Goal: Find specific page/section: Find specific page/section

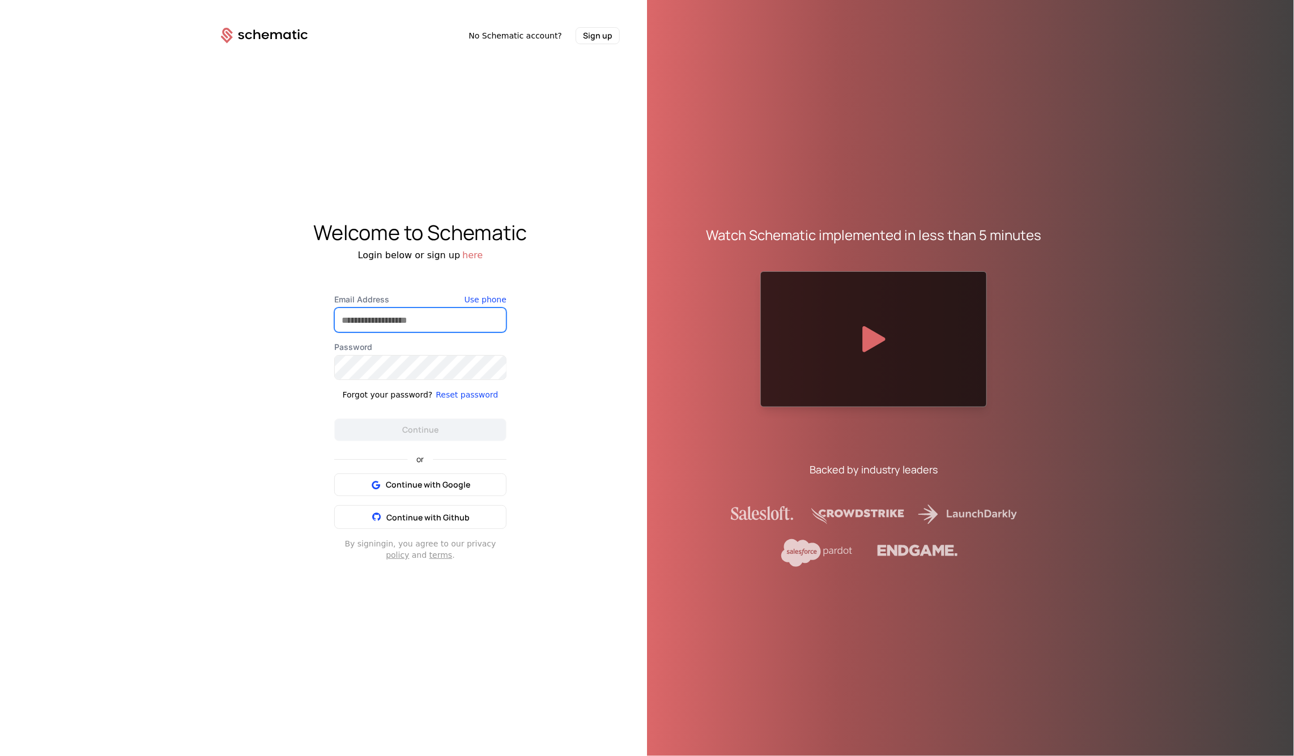
click at [399, 324] on input "Email Address" at bounding box center [420, 320] width 171 height 24
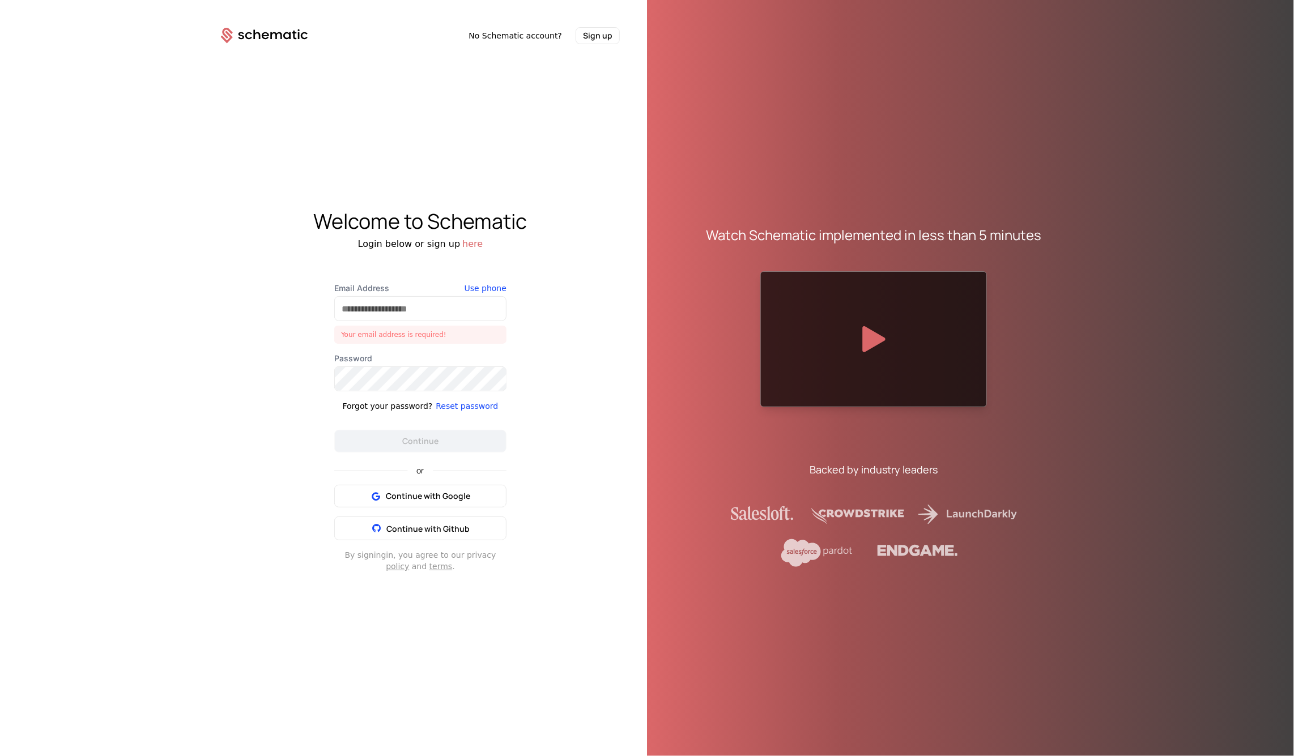
click at [456, 324] on div "Email Address Your email address is required!" at bounding box center [420, 313] width 172 height 61
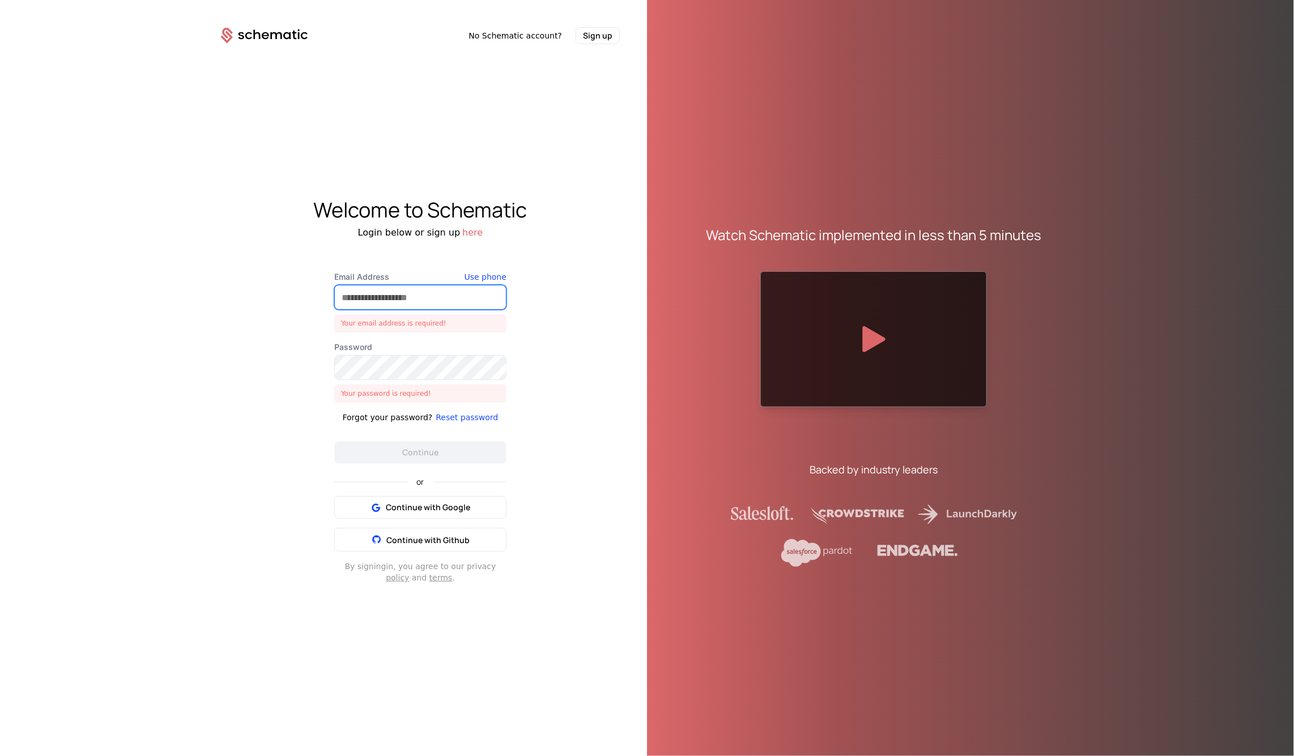
click at [442, 297] on input "Email Address" at bounding box center [420, 297] width 171 height 24
click at [424, 505] on span "Continue with Google" at bounding box center [428, 507] width 84 height 11
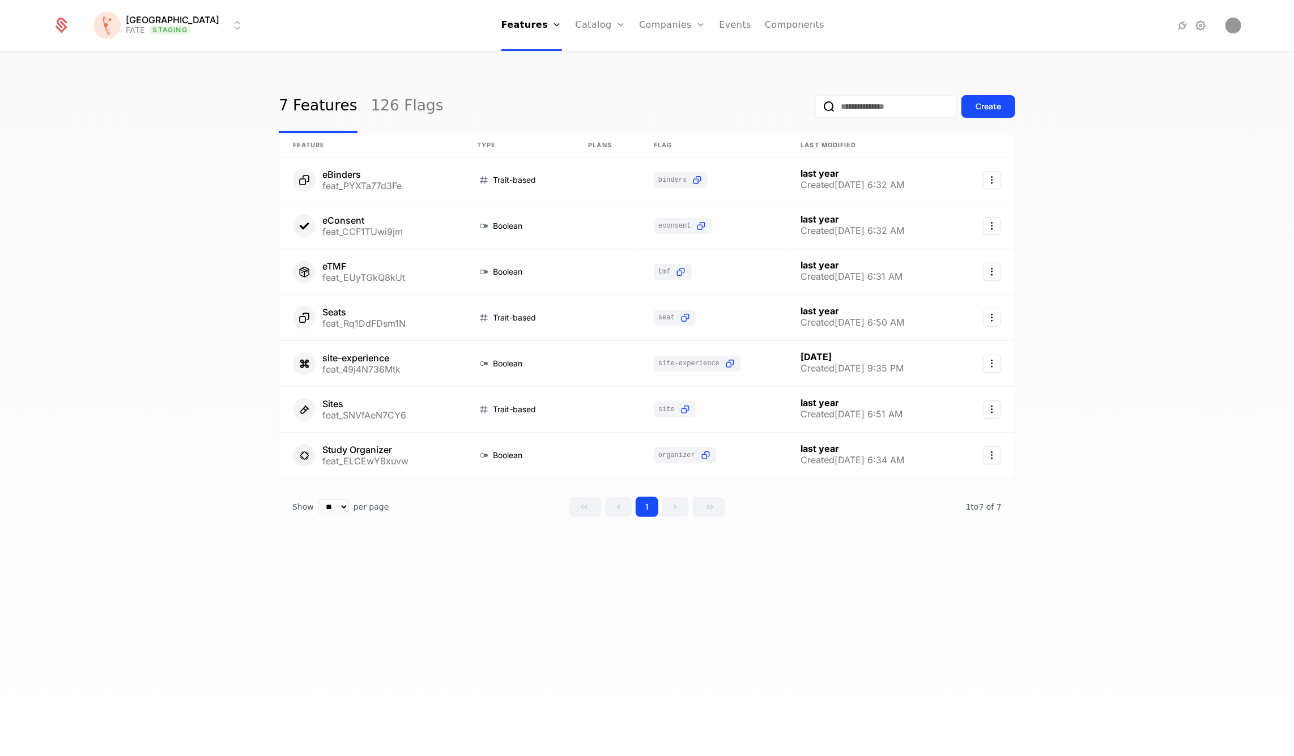
click at [389, 106] on link "126 Flags" at bounding box center [407, 106] width 72 height 53
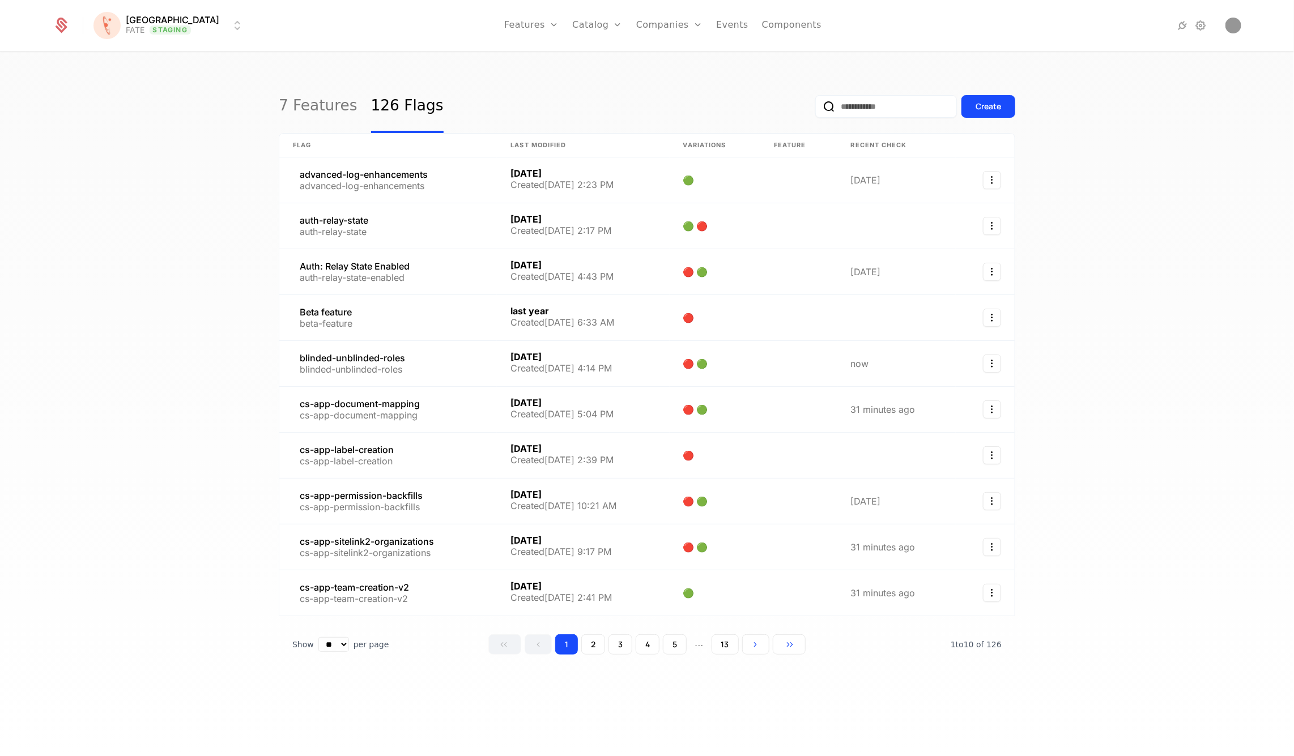
click at [900, 100] on input "email" at bounding box center [886, 106] width 142 height 23
click at [748, 638] on button "Go to next page" at bounding box center [755, 644] width 27 height 20
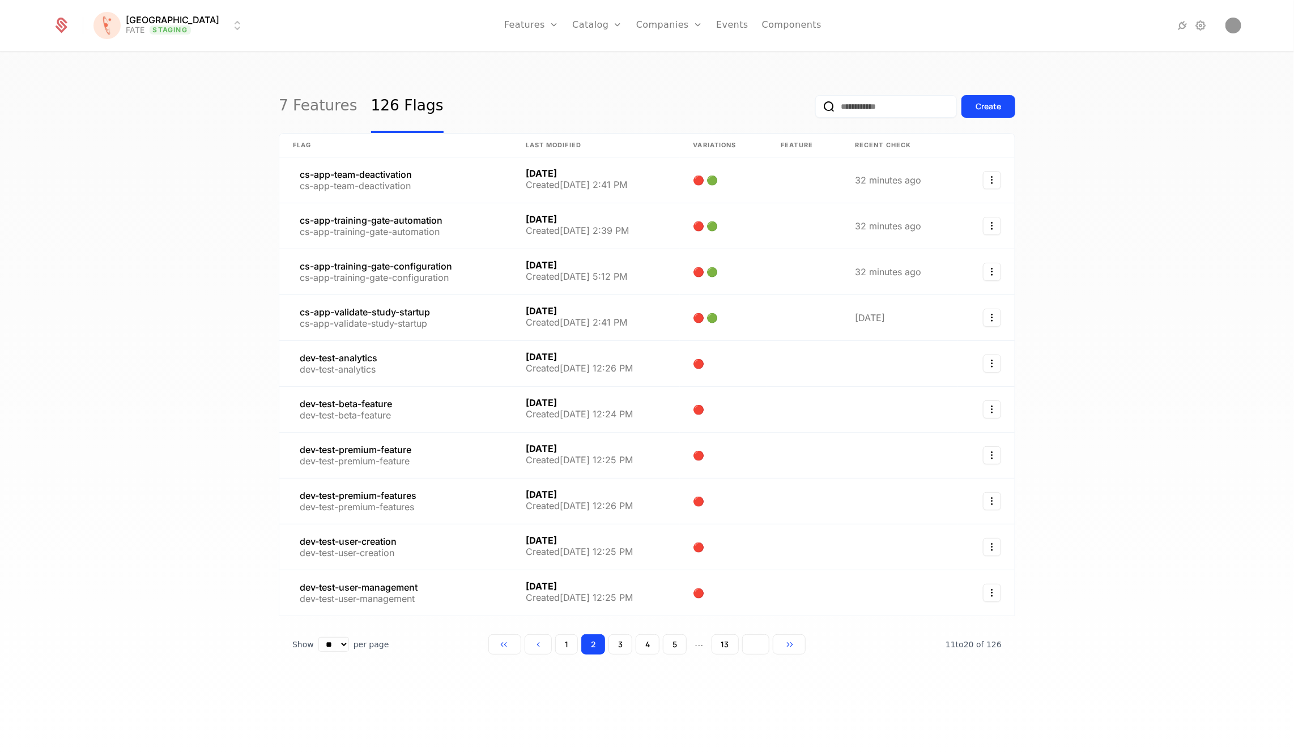
click at [748, 638] on button "Go to next page" at bounding box center [755, 644] width 27 height 20
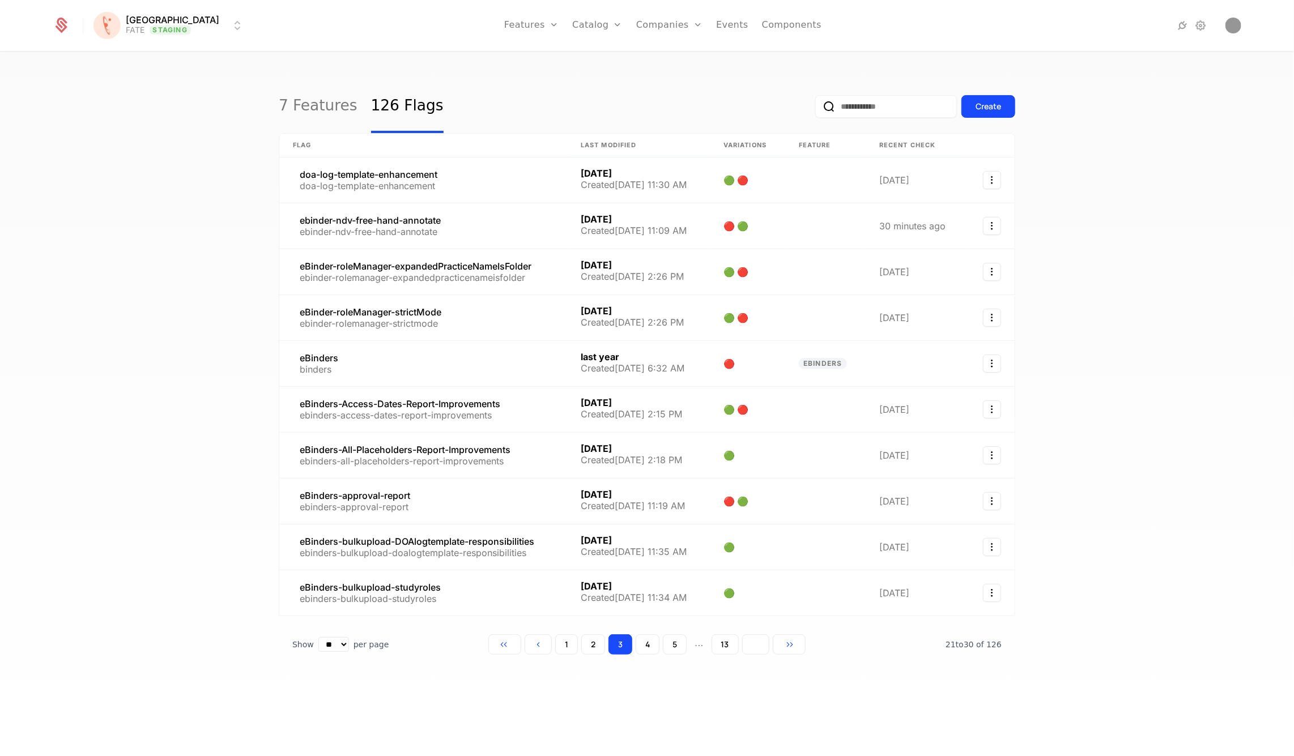
click at [748, 638] on button "Go to next page" at bounding box center [755, 644] width 27 height 20
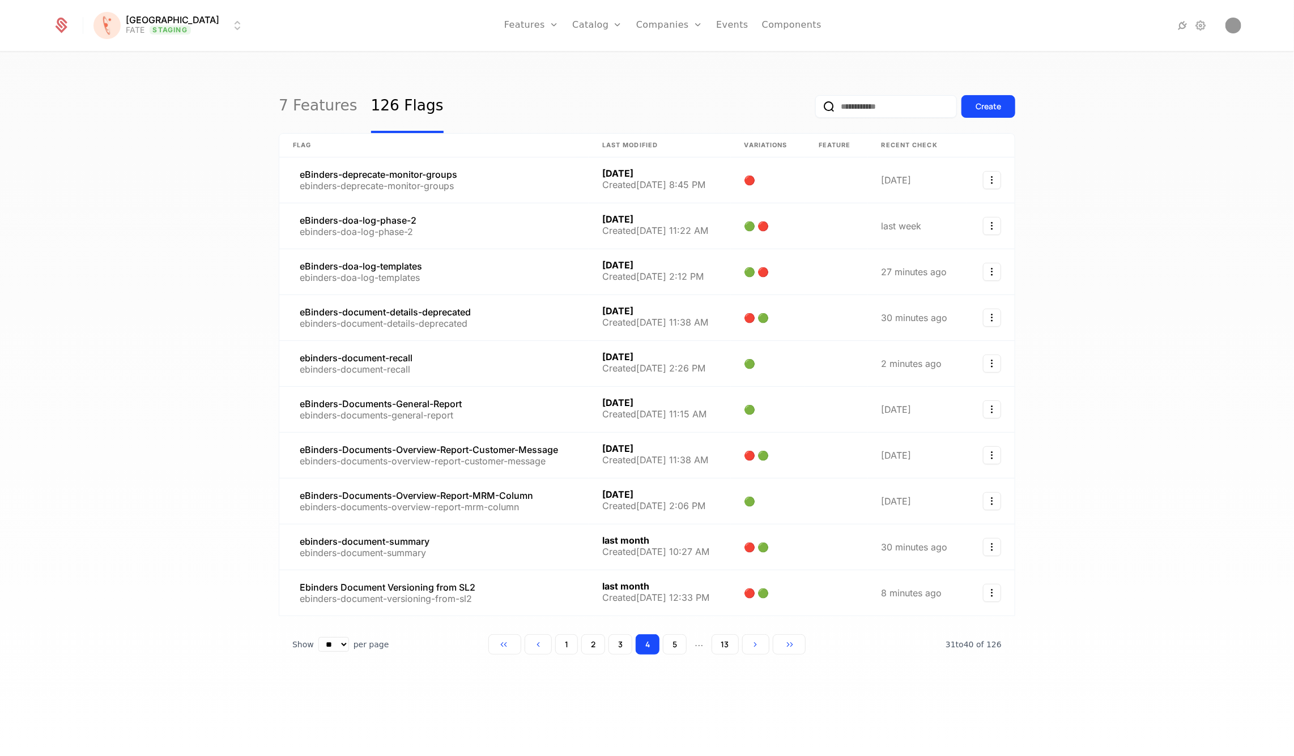
click at [891, 104] on input "email" at bounding box center [886, 106] width 142 height 23
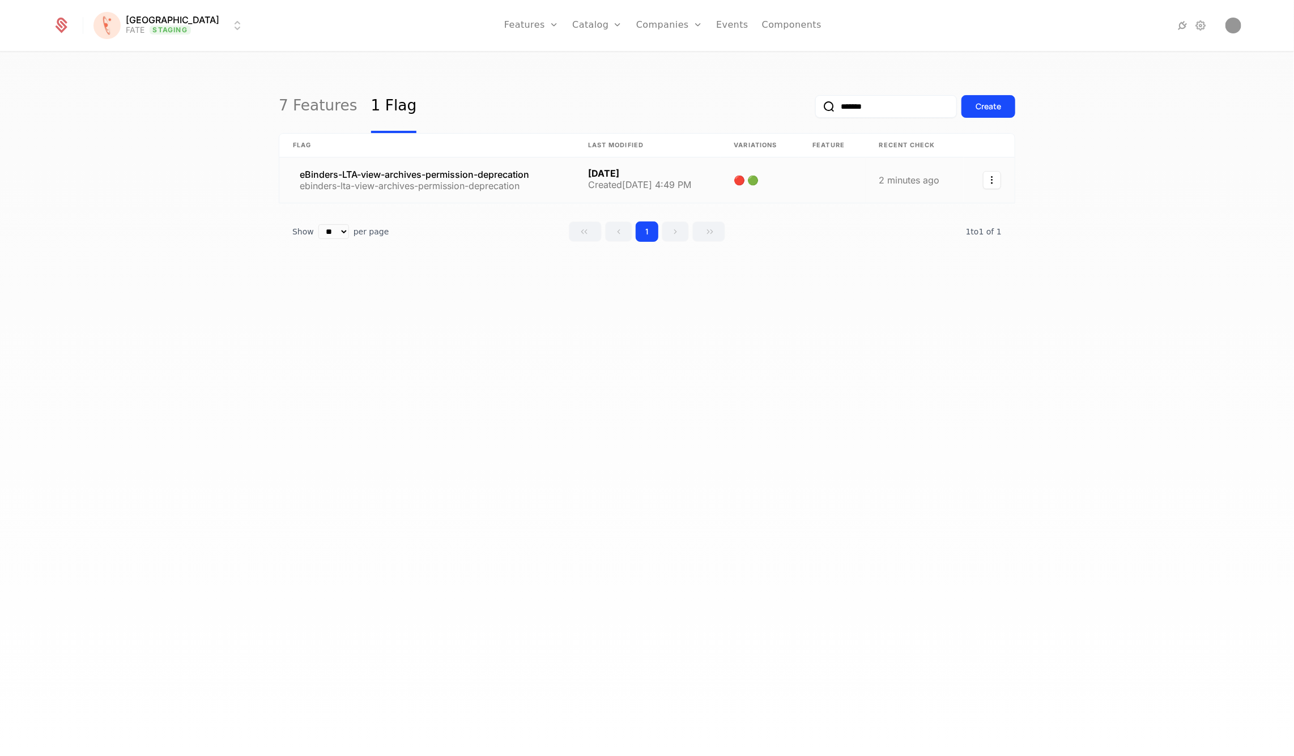
type input "*******"
click at [404, 162] on link at bounding box center [426, 179] width 295 height 45
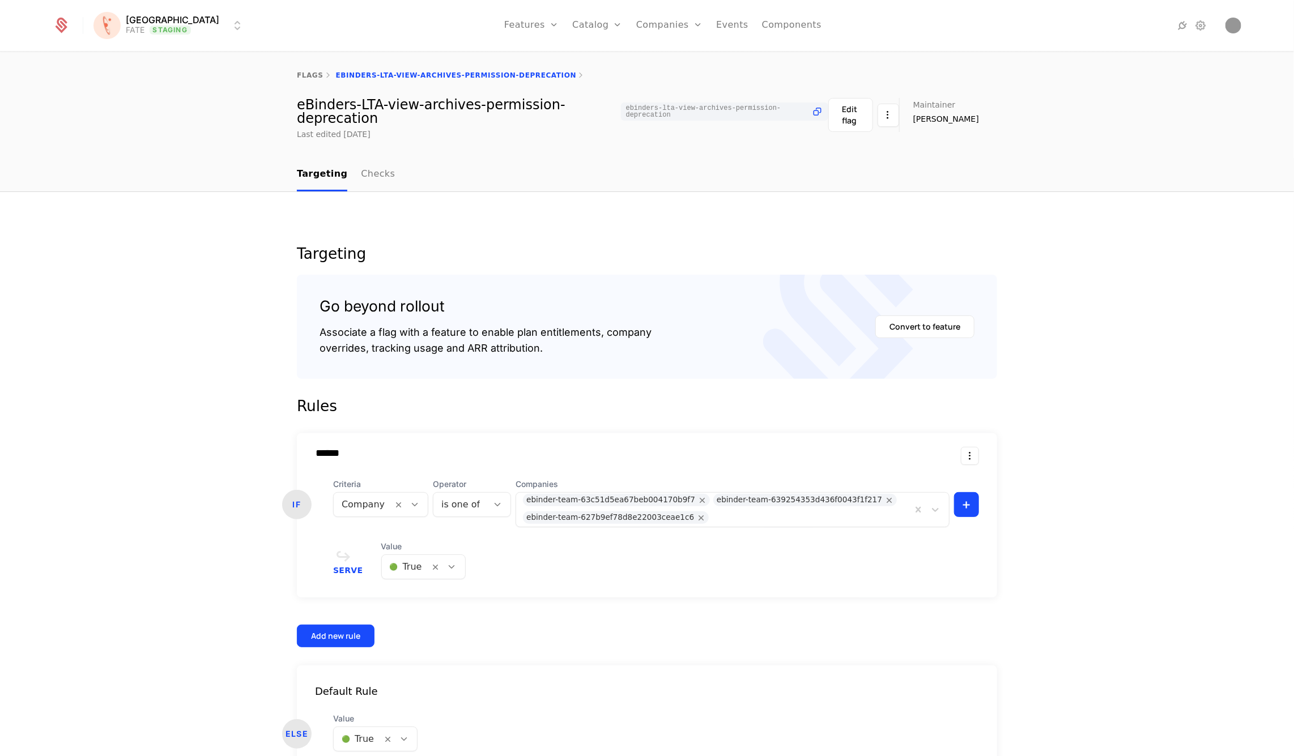
scroll to position [65, 0]
